Goal: Task Accomplishment & Management: Manage account settings

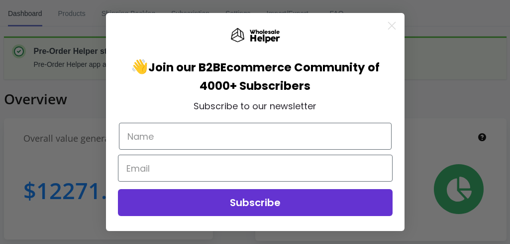
click at [66, 15] on div "Close dialog 👋 Join our B2B Ecommerce Community of 4000+ Subscribers Subscribe …" at bounding box center [255, 122] width 510 height 244
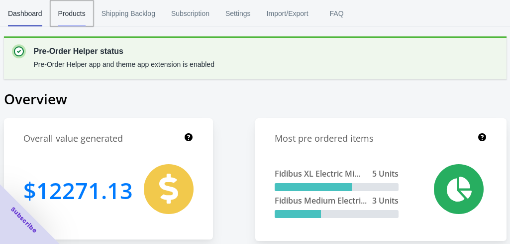
click at [69, 12] on span "Products" at bounding box center [71, 13] width 27 height 26
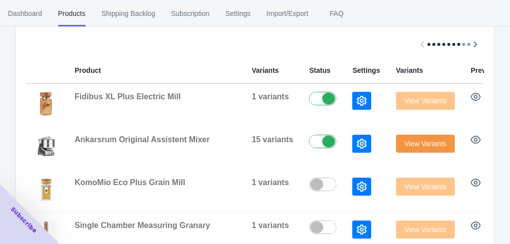
scroll to position [255, 0]
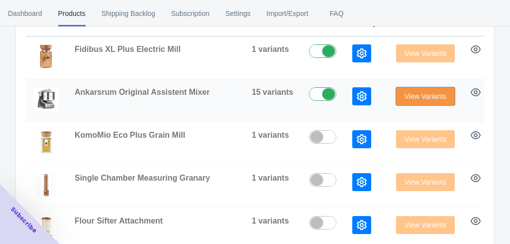
click at [441, 94] on span "View Variants" at bounding box center [426, 96] width 42 height 8
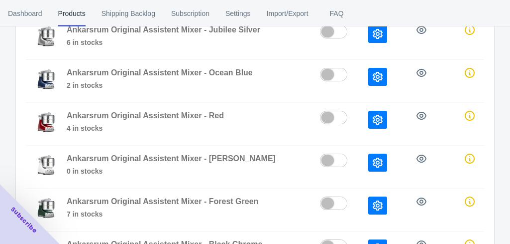
scroll to position [241, 0]
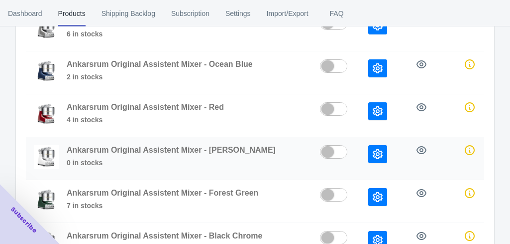
click at [325, 153] on label at bounding box center [336, 151] width 32 height 12
checkbox input "true"
click at [340, 65] on label at bounding box center [336, 65] width 32 height 12
checkbox input "true"
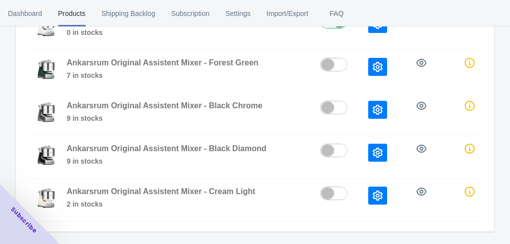
scroll to position [372, 0]
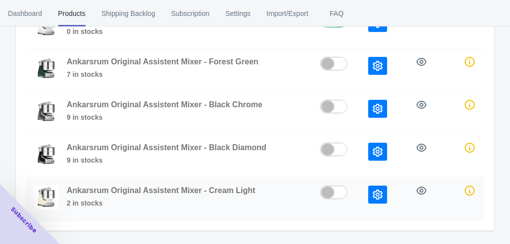
click at [333, 191] on label at bounding box center [336, 191] width 32 height 12
checkbox input "true"
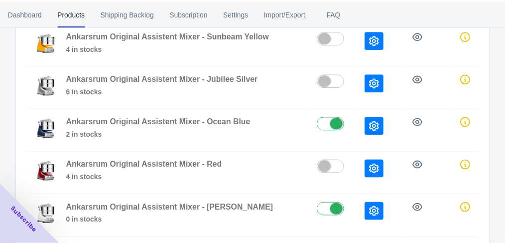
scroll to position [0, 0]
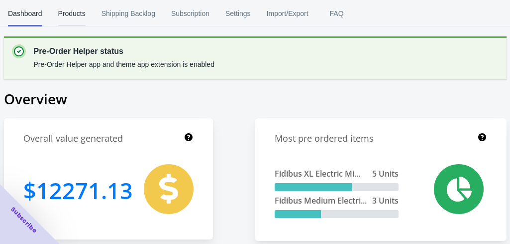
click at [83, 11] on span "Products" at bounding box center [71, 13] width 27 height 26
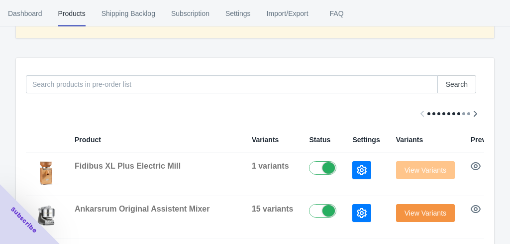
scroll to position [132, 0]
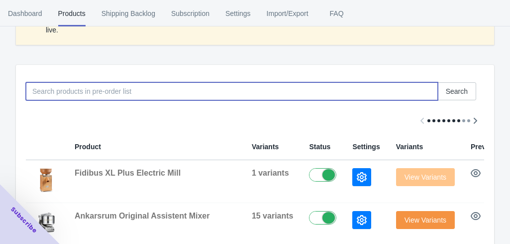
click at [198, 86] on input at bounding box center [232, 91] width 412 height 18
click at [468, 88] on span "Search" at bounding box center [457, 91] width 22 height 8
click at [110, 85] on input "lasanga" at bounding box center [232, 91] width 412 height 18
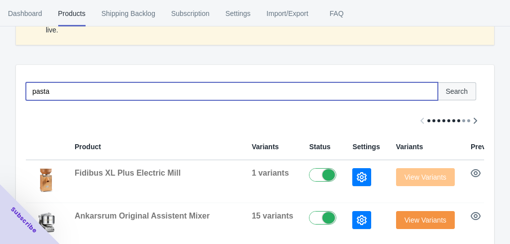
type input "pasta"
click at [468, 90] on button "Search" at bounding box center [457, 91] width 39 height 18
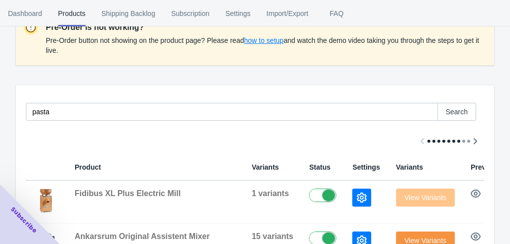
scroll to position [0, 0]
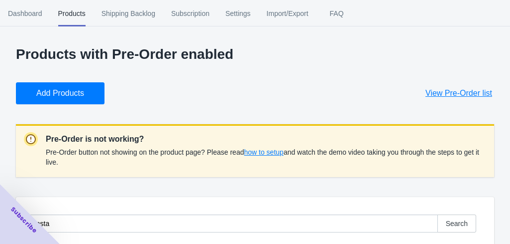
click at [47, 98] on button "Add Products" at bounding box center [60, 93] width 89 height 22
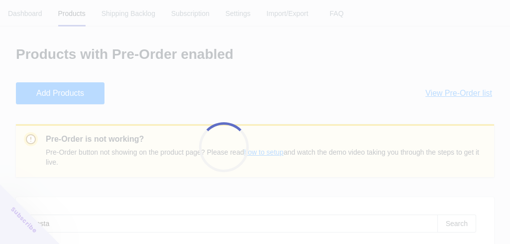
checkbox input "true"
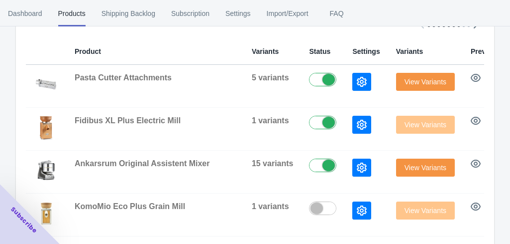
scroll to position [263, 0]
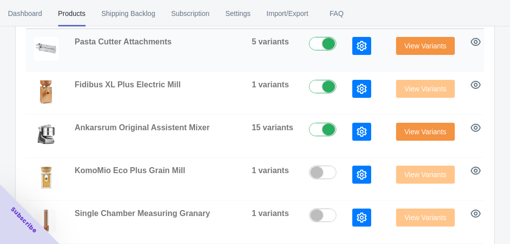
click at [432, 43] on span "View Variants" at bounding box center [426, 46] width 42 height 8
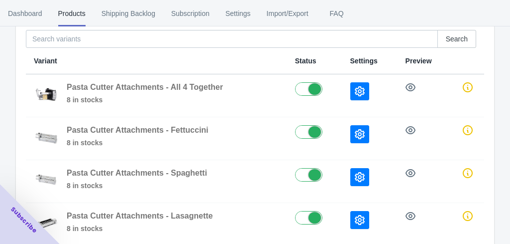
scroll to position [98, 0]
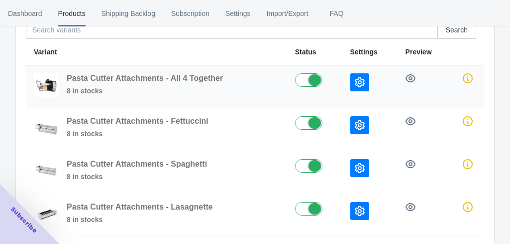
click at [315, 83] on label at bounding box center [314, 79] width 39 height 12
checkbox input "false"
click at [316, 123] on label at bounding box center [314, 122] width 39 height 12
checkbox input "false"
click at [314, 165] on label at bounding box center [314, 165] width 39 height 12
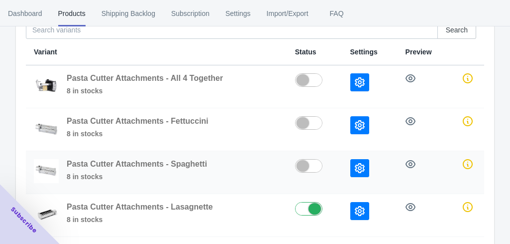
checkbox input "false"
click at [314, 206] on label at bounding box center [314, 208] width 39 height 12
checkbox input "false"
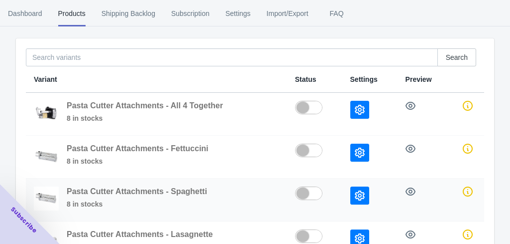
scroll to position [0, 0]
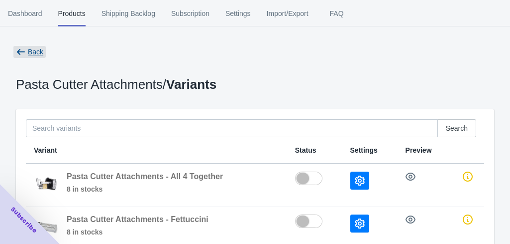
click at [34, 43] on button "Back" at bounding box center [29, 52] width 35 height 18
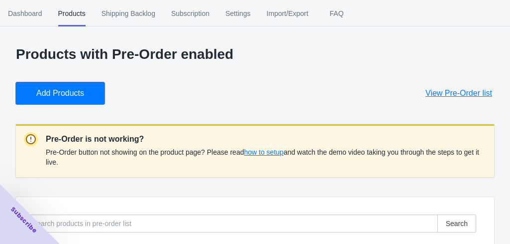
click at [84, 95] on span "Add Products" at bounding box center [60, 93] width 48 height 10
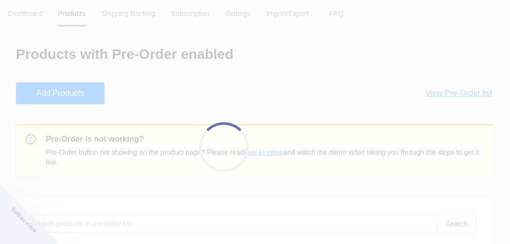
checkbox input "true"
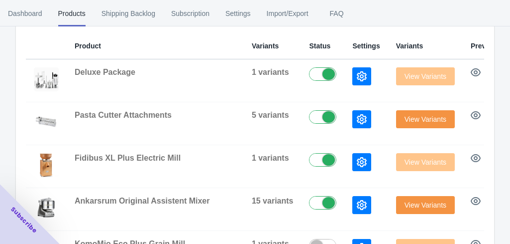
scroll to position [234, 0]
